Goal: Information Seeking & Learning: Compare options

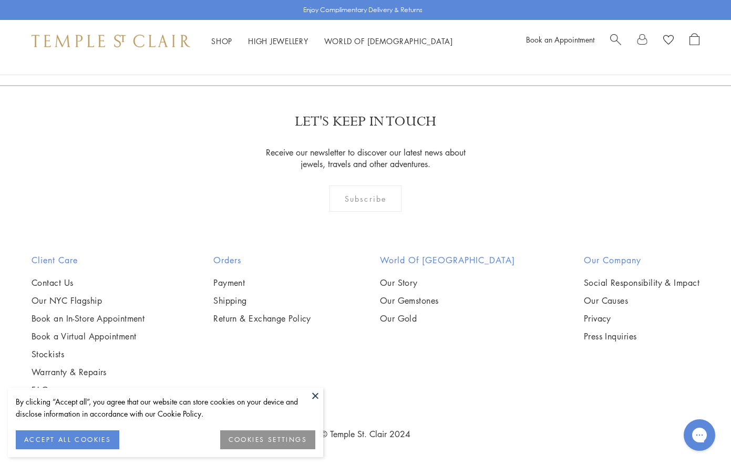
scroll to position [6088, 0]
click at [350, 43] on link "2" at bounding box center [349, 28] width 35 height 29
click at [0, 0] on img at bounding box center [0, 0] width 0 height 0
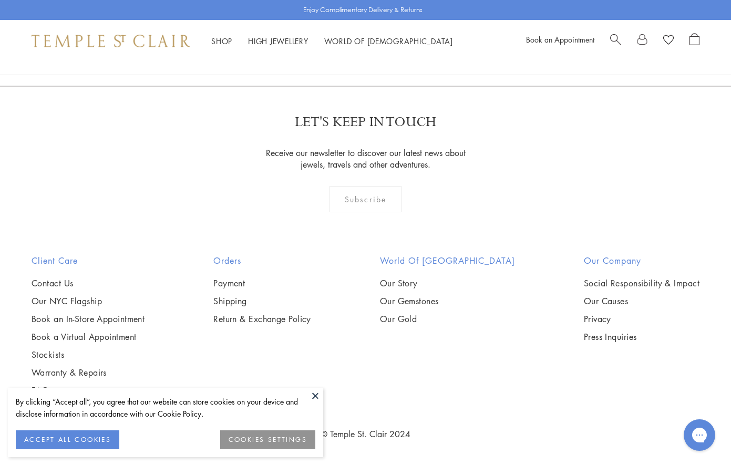
click at [401, 44] on link "3" at bounding box center [400, 29] width 35 height 29
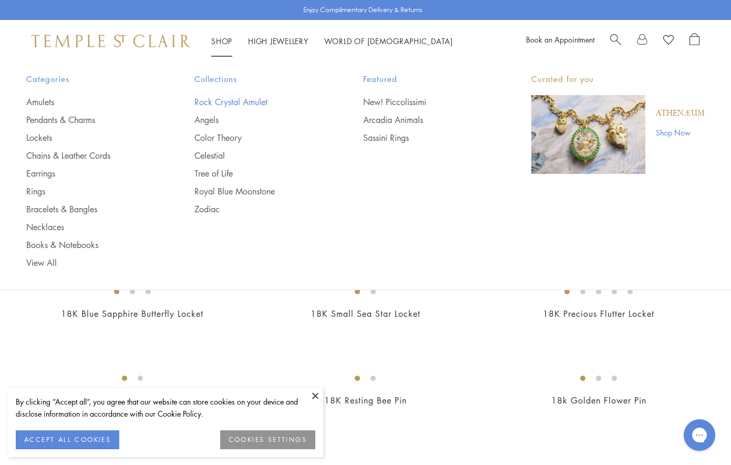
click at [220, 104] on link "Rock Crystal Amulet" at bounding box center [257, 102] width 126 height 12
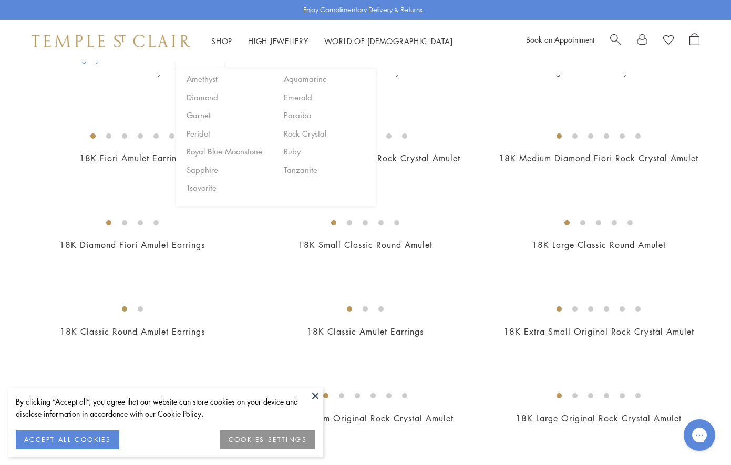
scroll to position [327, 0]
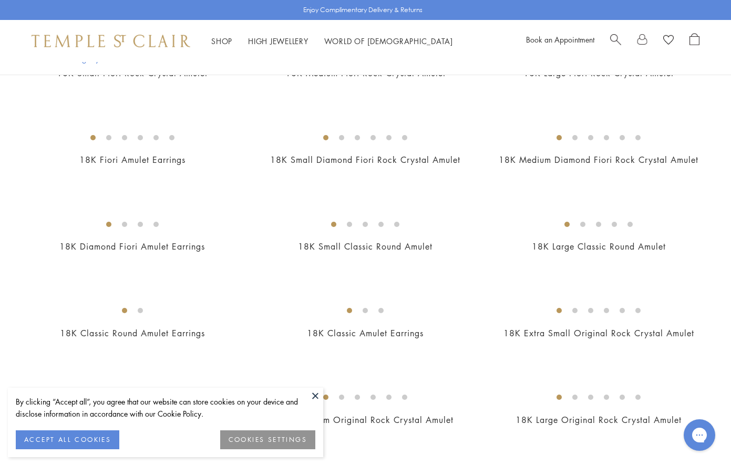
click at [0, 0] on img at bounding box center [0, 0] width 0 height 0
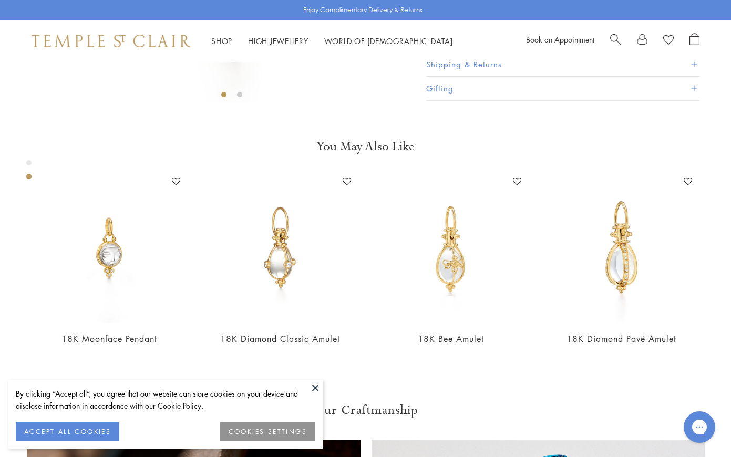
scroll to position [318, 1]
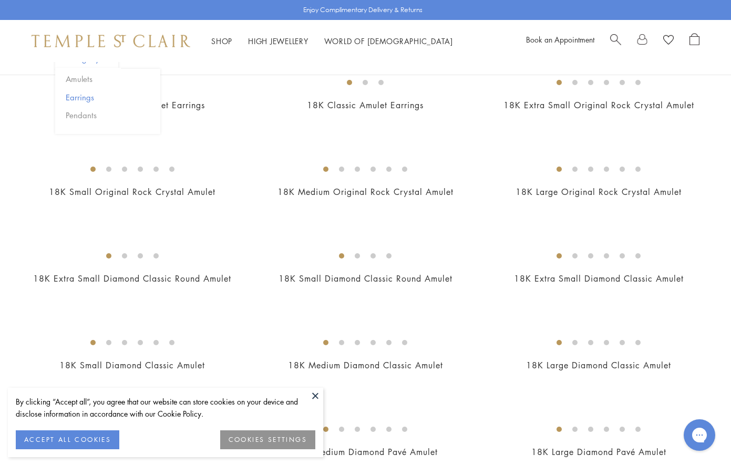
scroll to position [559, 0]
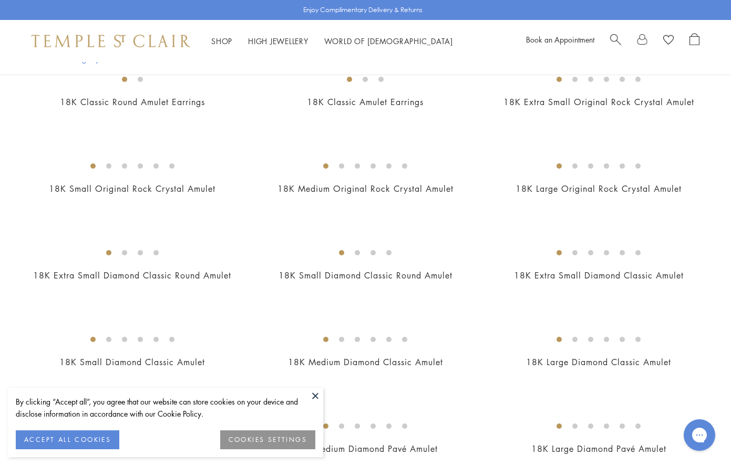
click at [0, 0] on img at bounding box center [0, 0] width 0 height 0
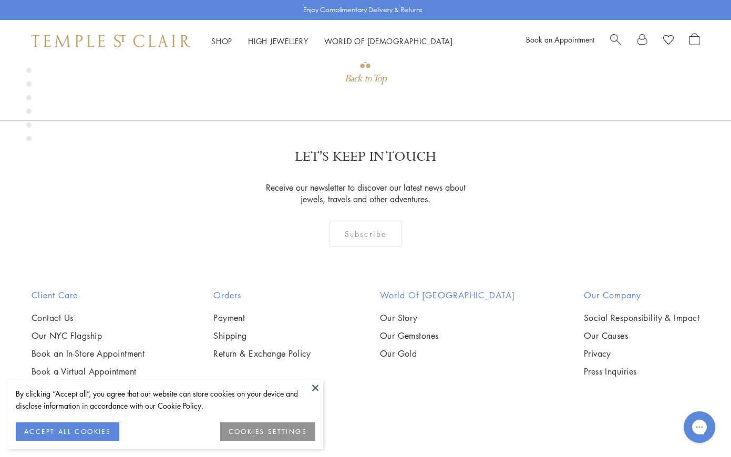
scroll to position [976, 0]
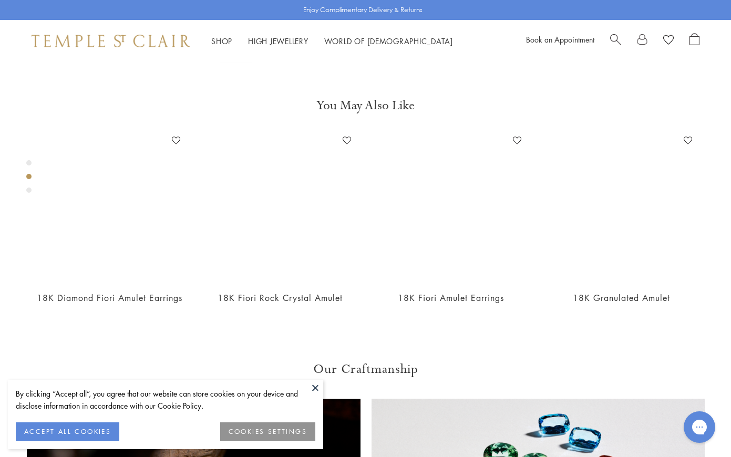
scroll to position [359, 0]
